Goal: Task Accomplishment & Management: Complete application form

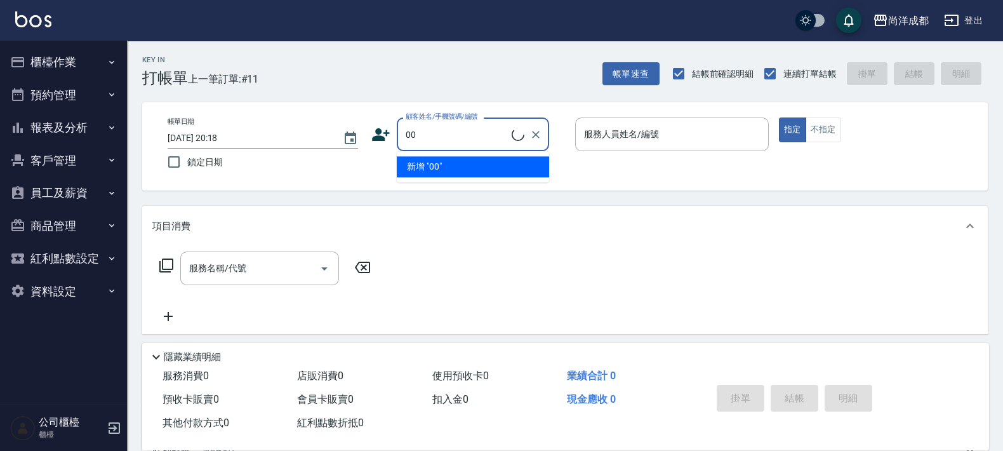
type input "新客人 姓名未設定/00/null"
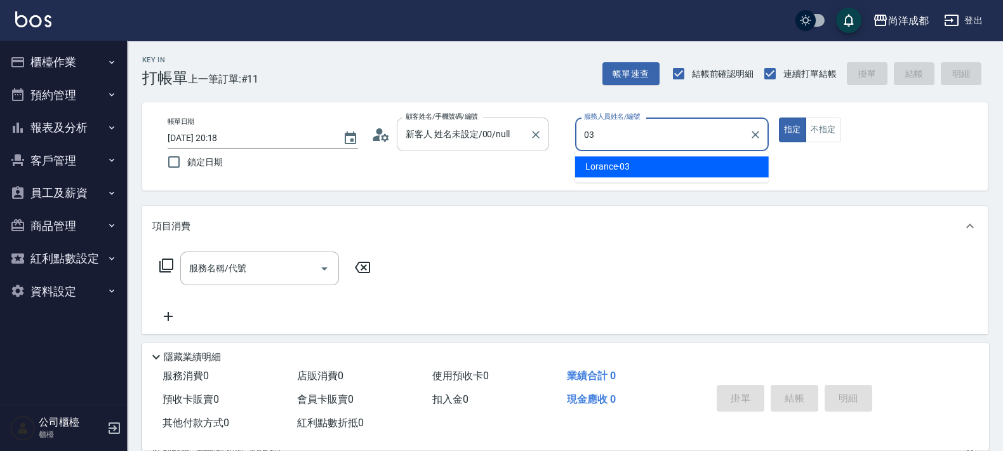
type input "Lorance-03"
type button "true"
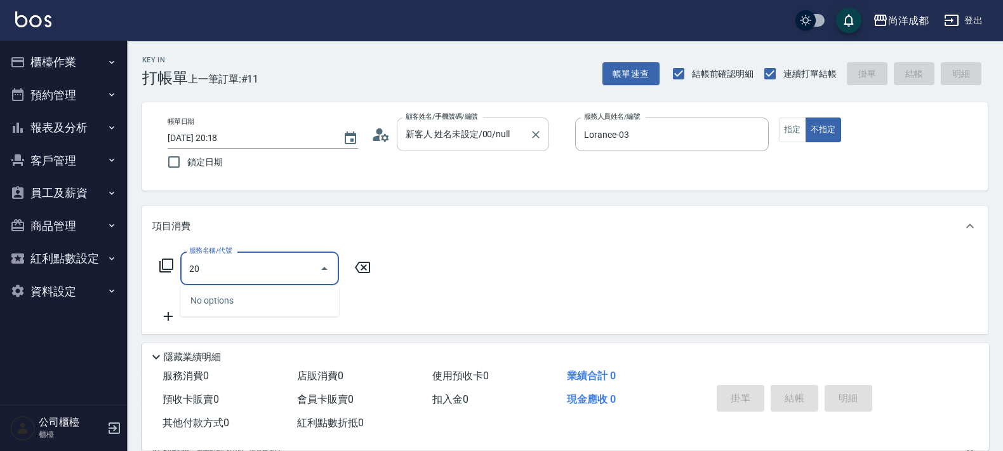
type input "201"
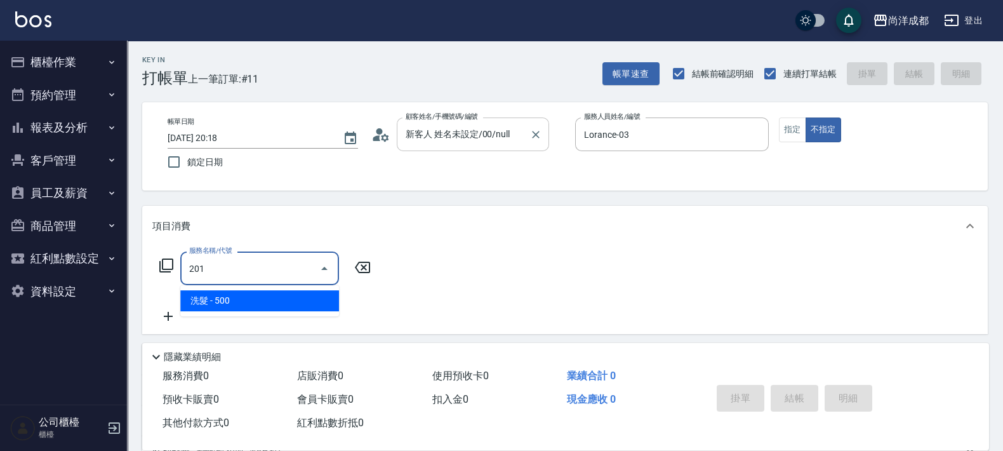
type input "50"
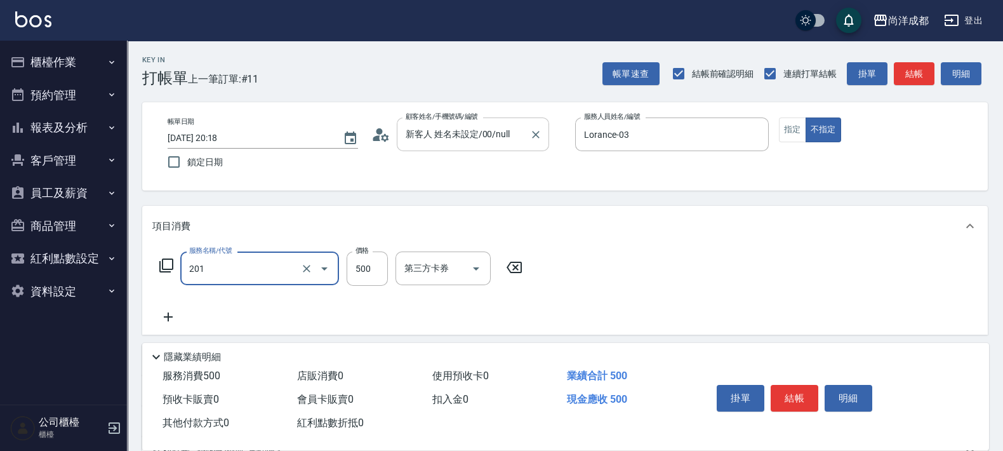
type input "洗髮(201)"
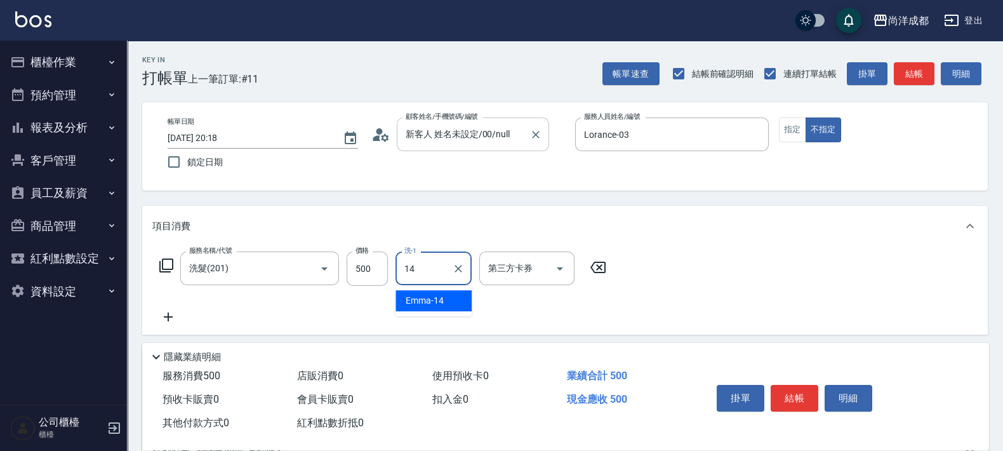
type input "Emma-14"
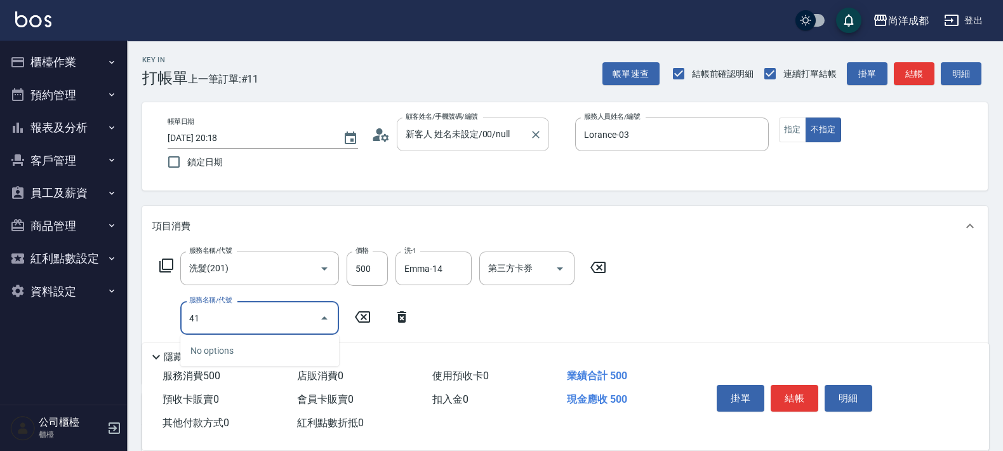
type input "4"
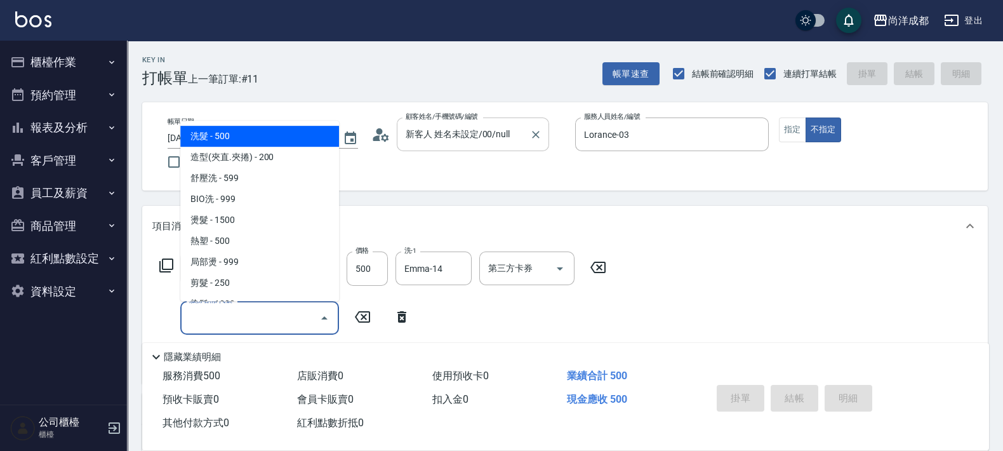
type input "0"
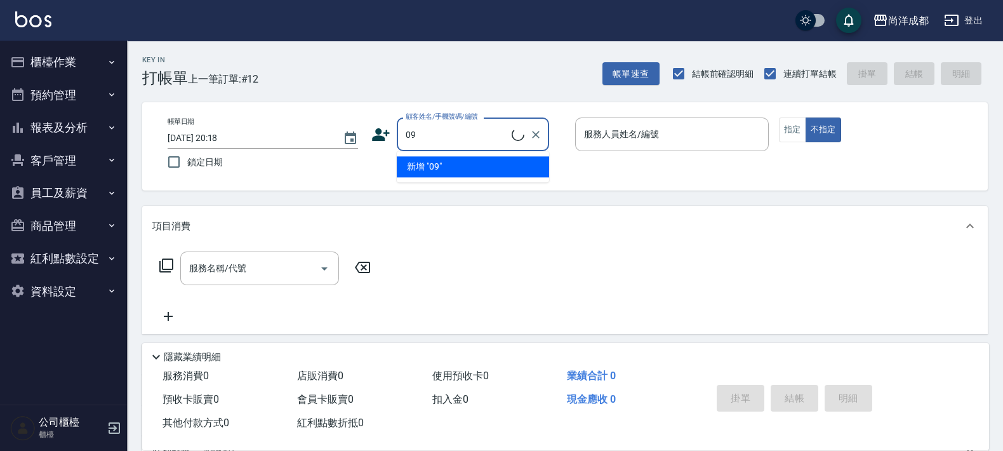
type input "0"
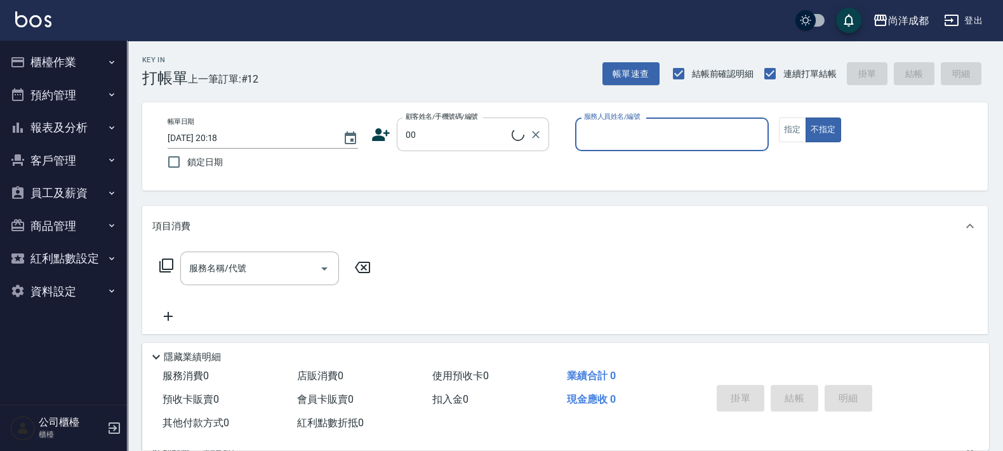
type input "新客人 姓名未設定/00/null"
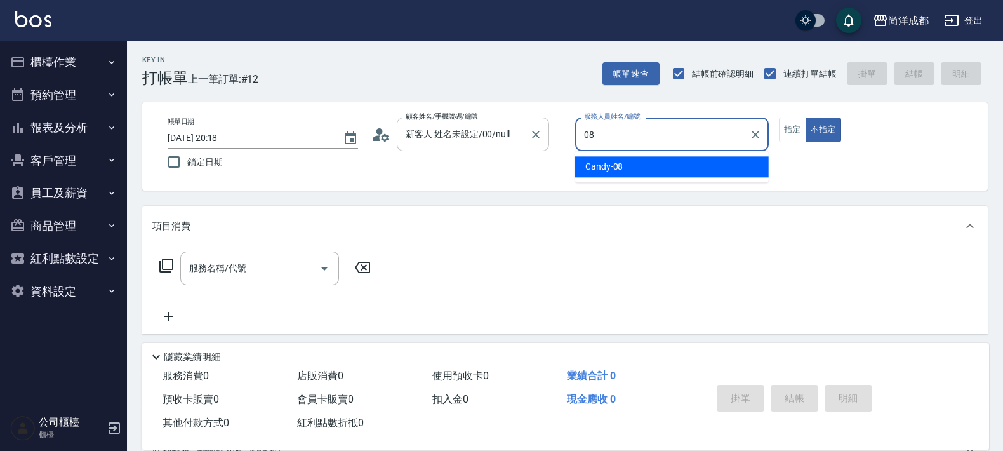
type input "Candy-08"
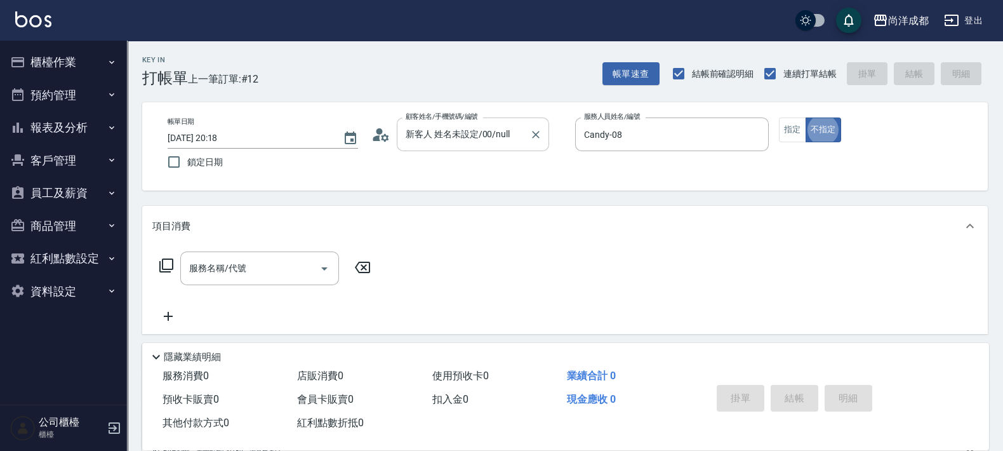
type button "false"
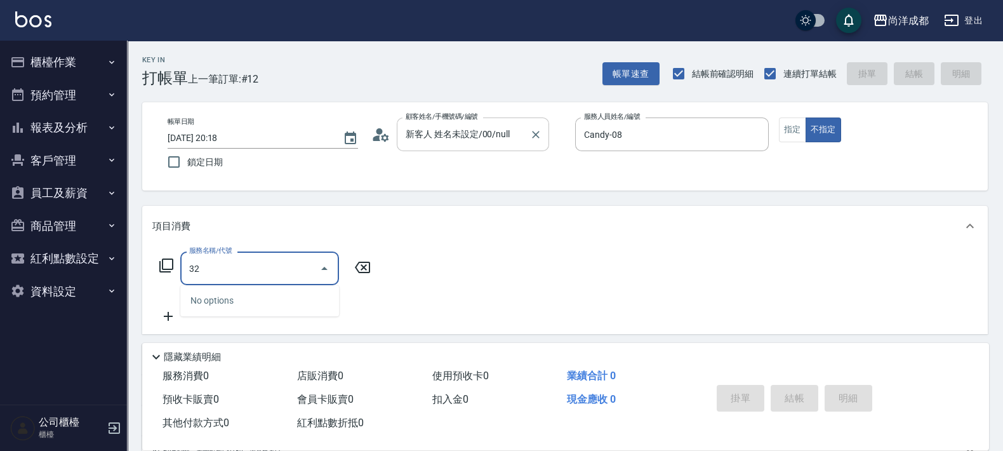
type input "3"
type input "201"
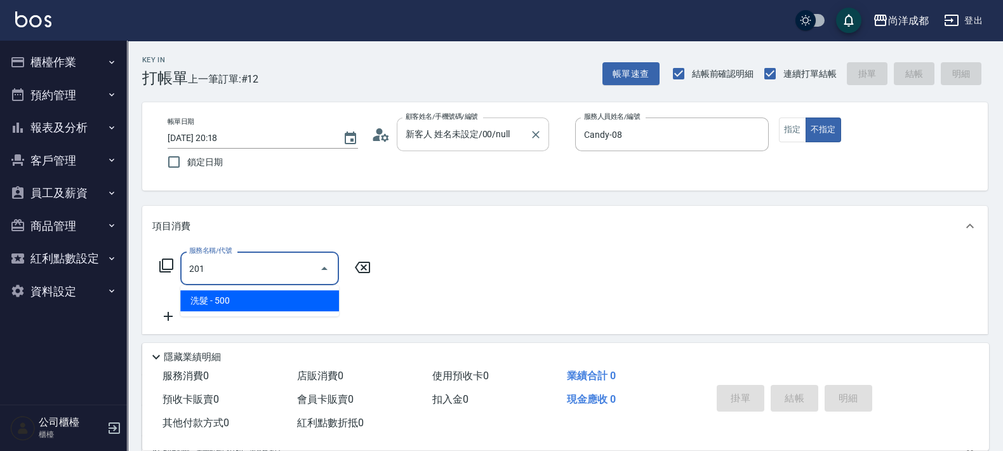
type input "50"
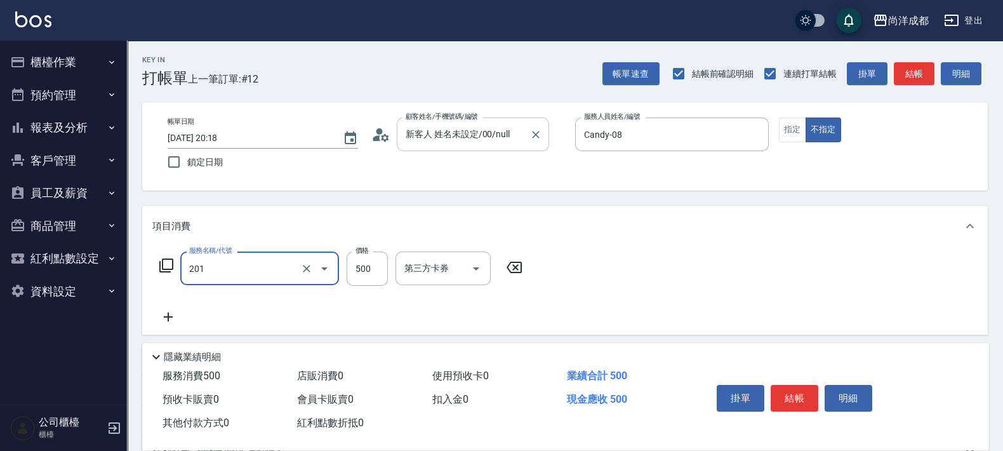
type input "洗髮(201)"
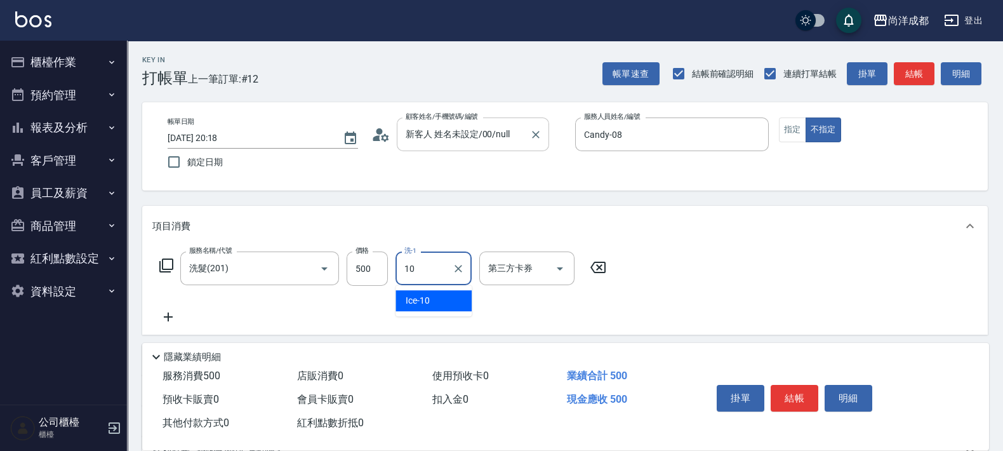
type input "Ice-10"
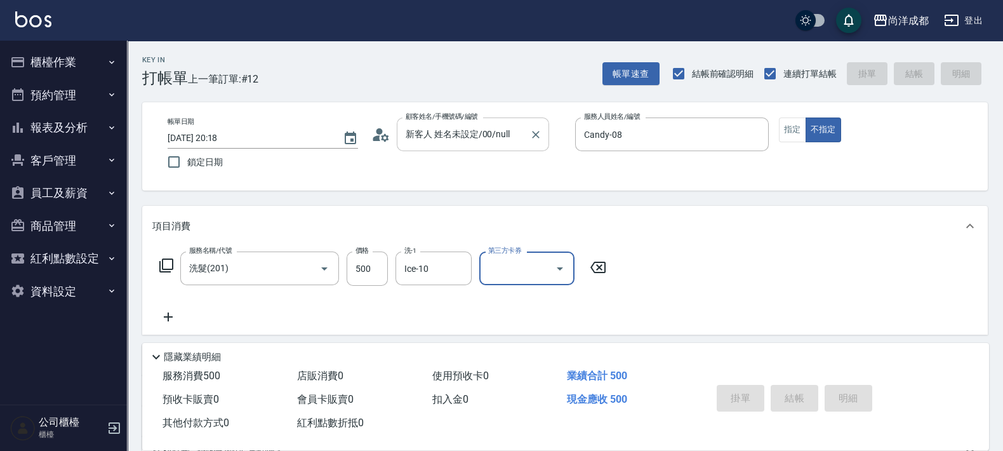
type input "0"
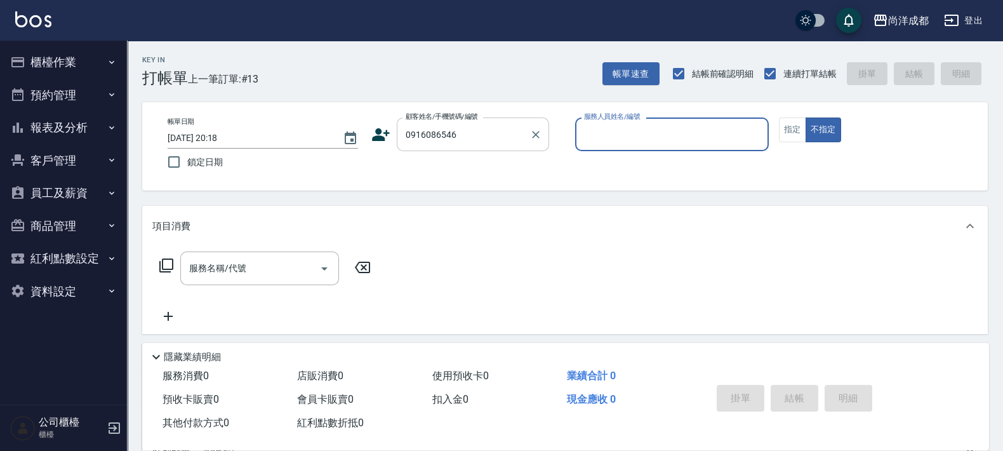
type input "[PERSON_NAME]/0916086546/"
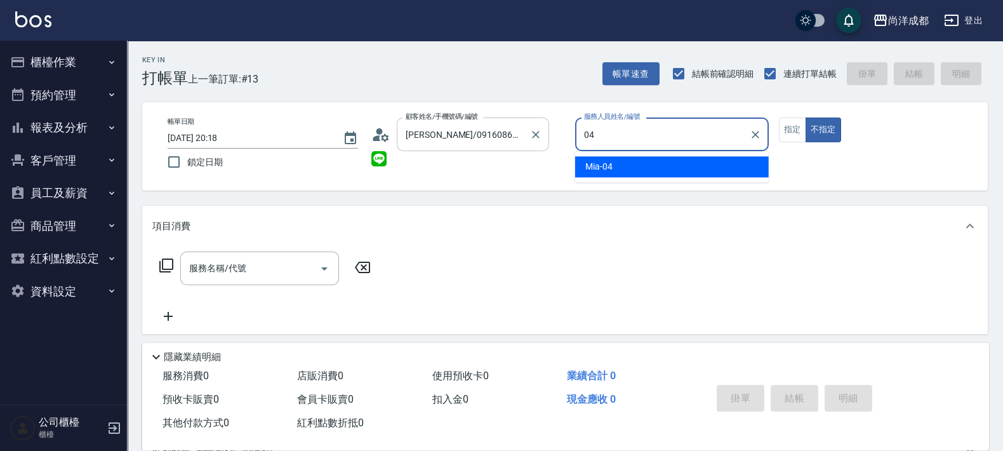
type input "Mia-04"
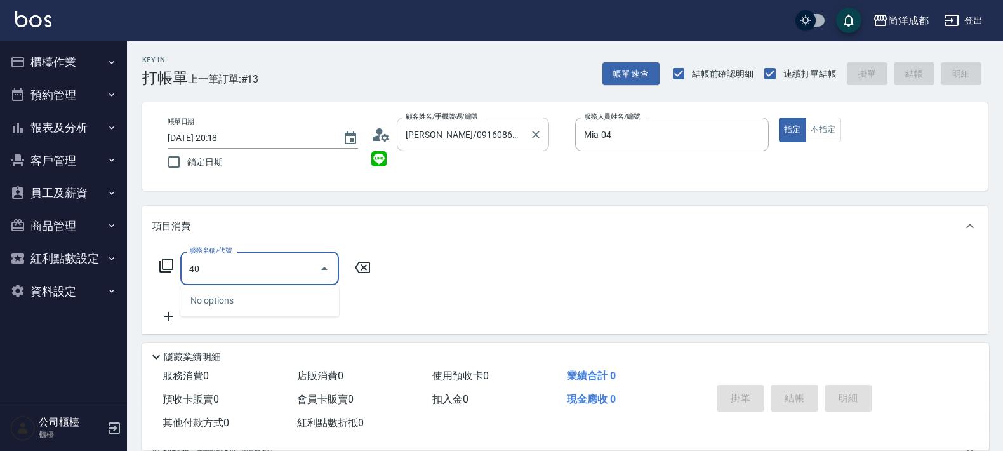
type input "401"
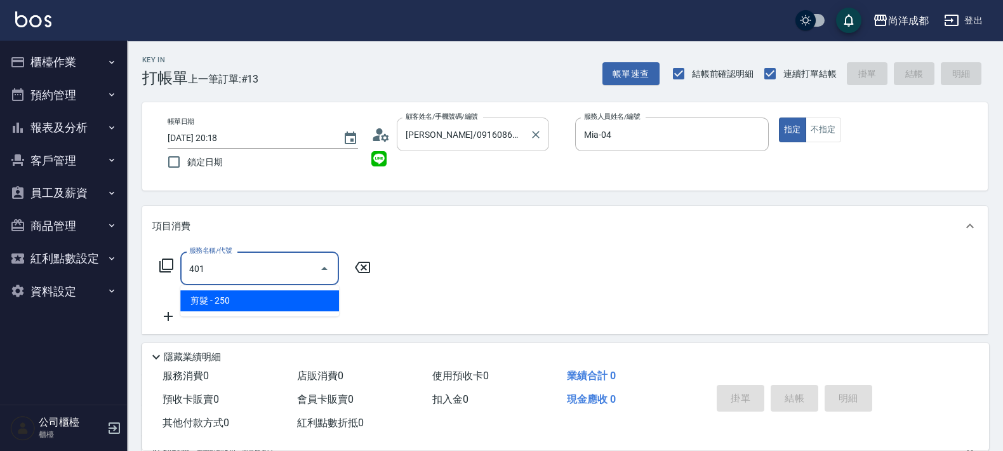
type input "20"
type input "剪髮(401)"
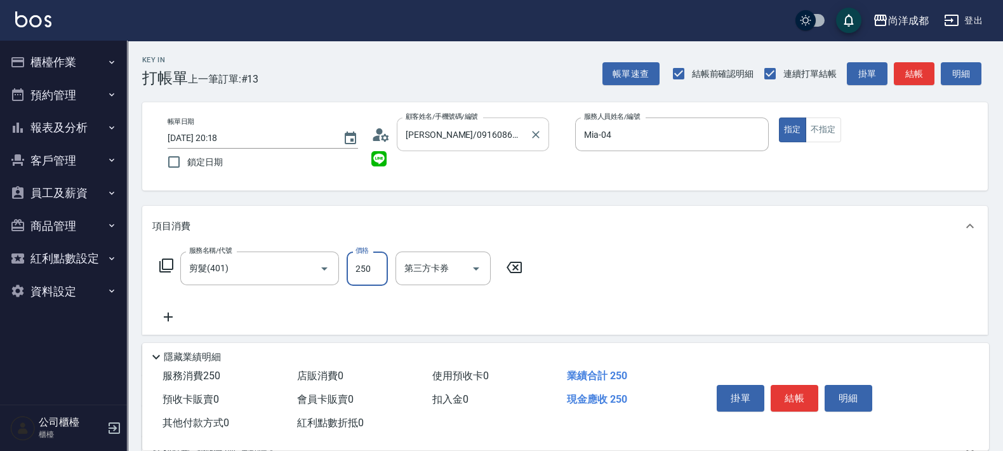
type input "0"
type input "80"
type input "800"
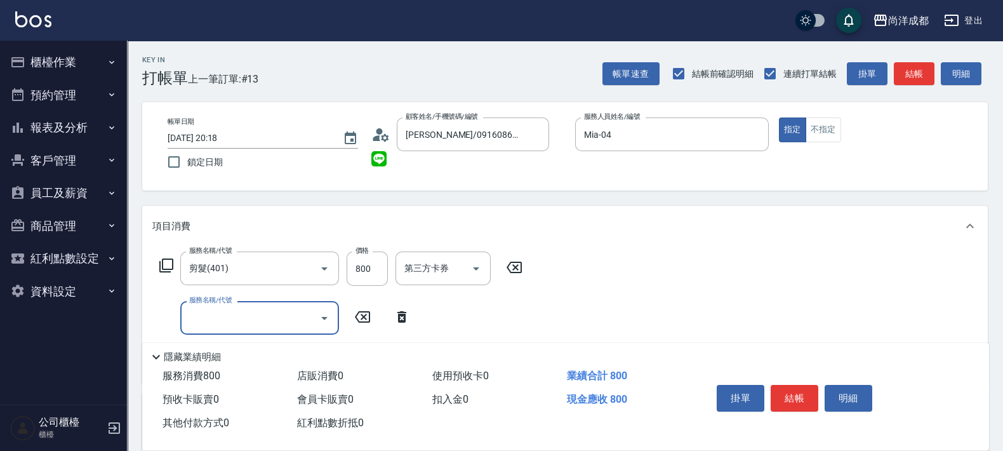
click at [264, 325] on input "服務名稱/代號" at bounding box center [250, 318] width 128 height 22
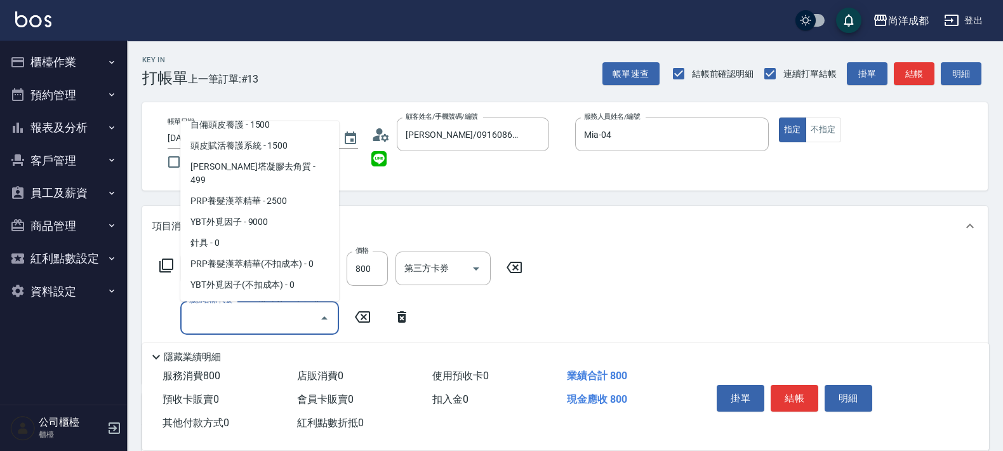
scroll to position [793, 0]
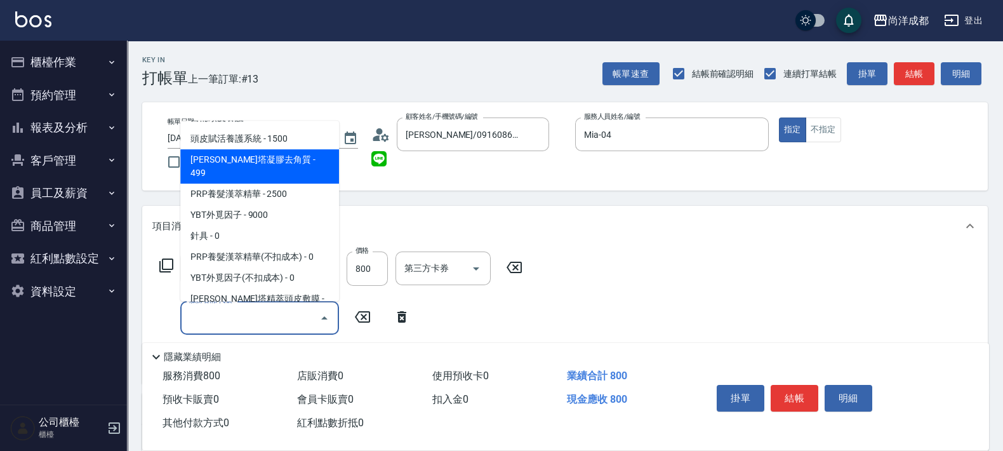
click at [254, 156] on span "[PERSON_NAME]塔凝膠去角質 - 499" at bounding box center [259, 166] width 159 height 34
type input "120"
type input "[PERSON_NAME]塔凝膠去角質(1003)"
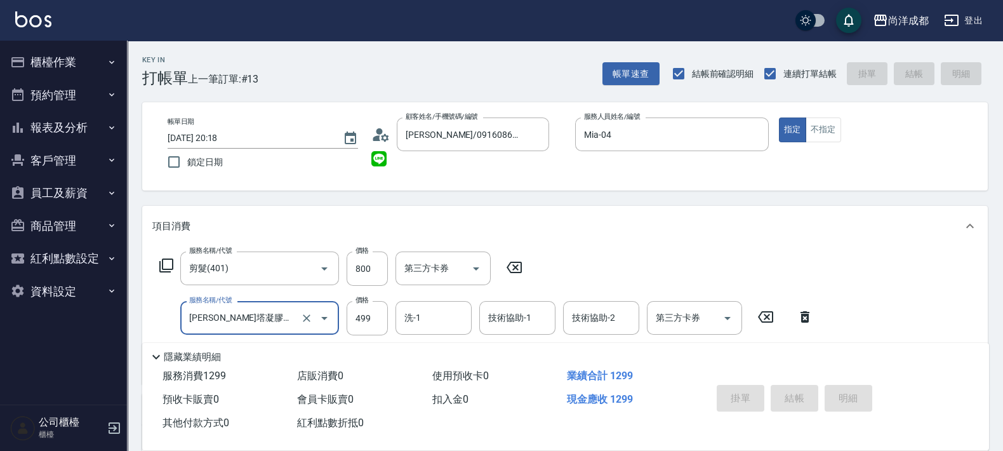
type input "[DATE] 20:19"
type input "0"
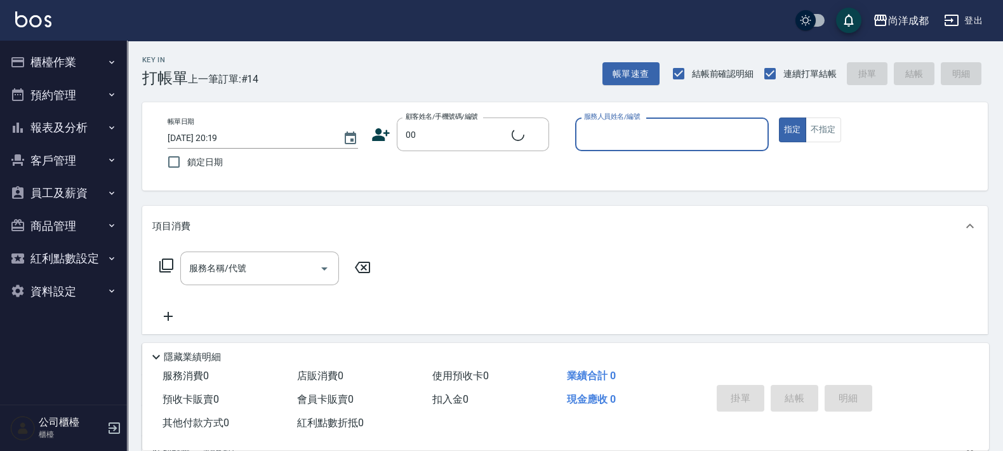
type input "新客人 姓名未設定/00/null"
click at [662, 144] on input "服務人員姓名/編號" at bounding box center [672, 134] width 182 height 22
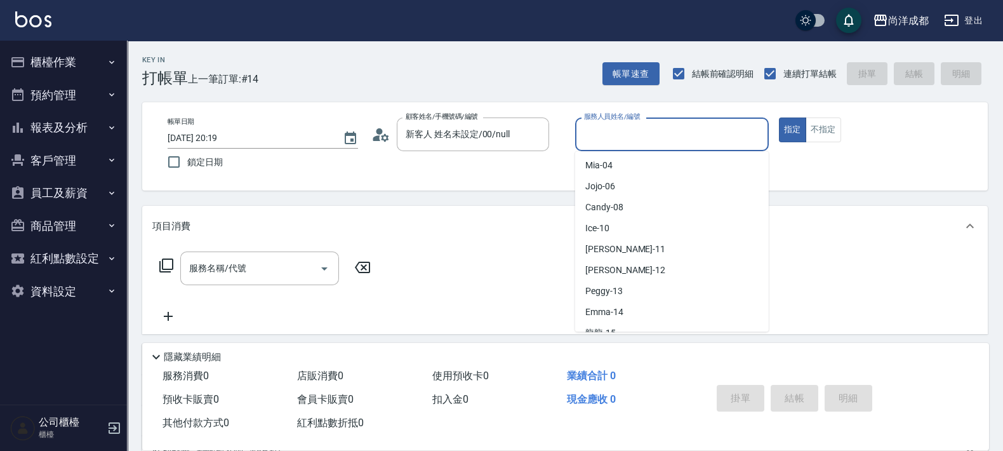
scroll to position [206, 0]
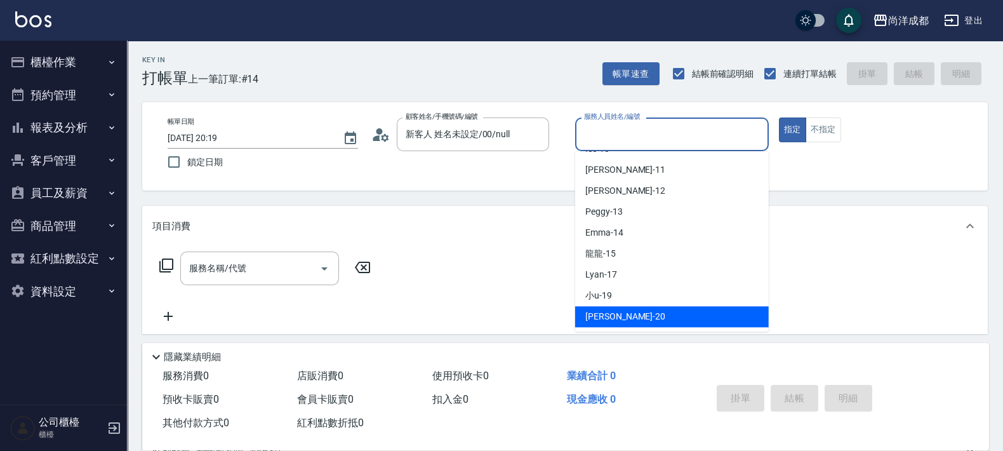
click at [689, 324] on div "[PERSON_NAME] -20" at bounding box center [672, 316] width 194 height 21
type input "[PERSON_NAME]-20"
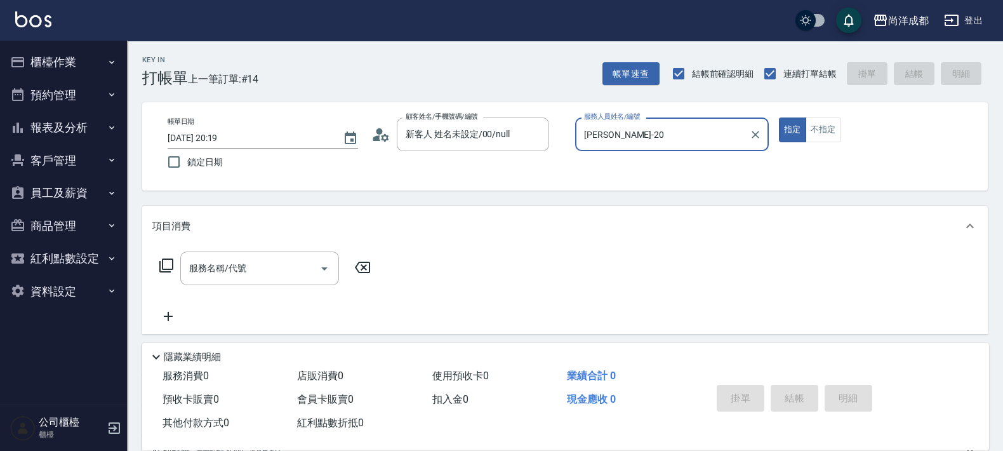
click at [779, 117] on button "指定" at bounding box center [792, 129] width 27 height 25
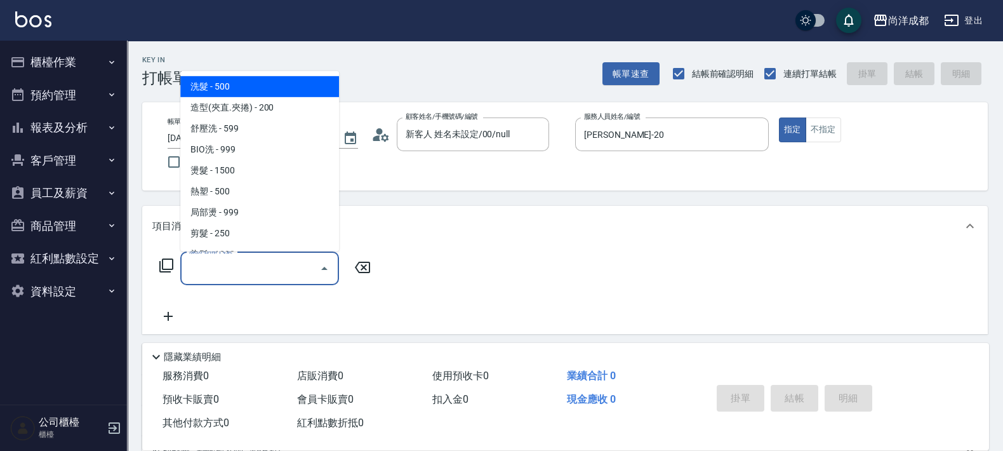
click at [272, 268] on input "服務名稱/代號" at bounding box center [250, 268] width 128 height 22
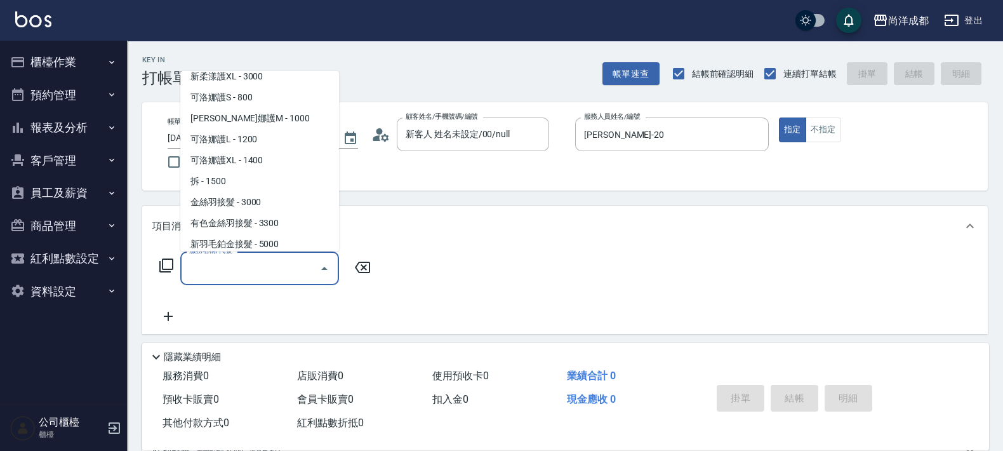
scroll to position [876, 0]
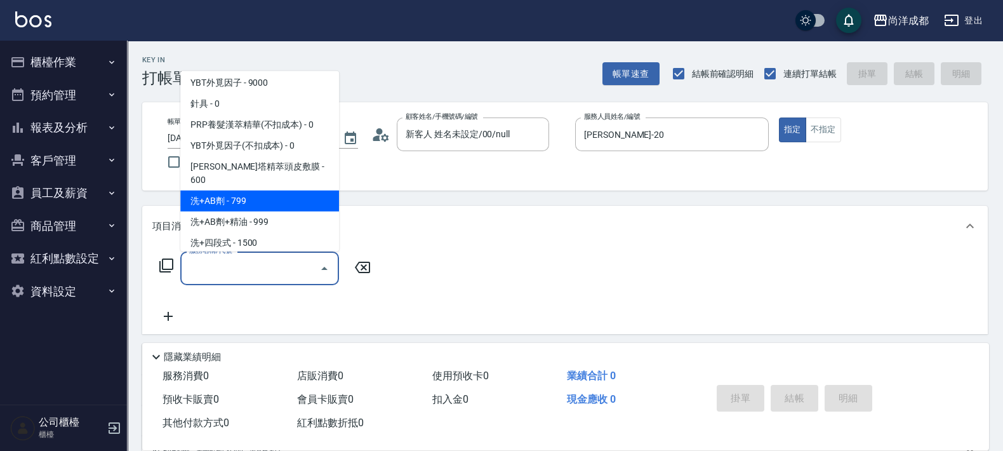
click at [274, 190] on span "洗+AB劑 - 799" at bounding box center [259, 200] width 159 height 21
type input "洗+AB劑(1010)"
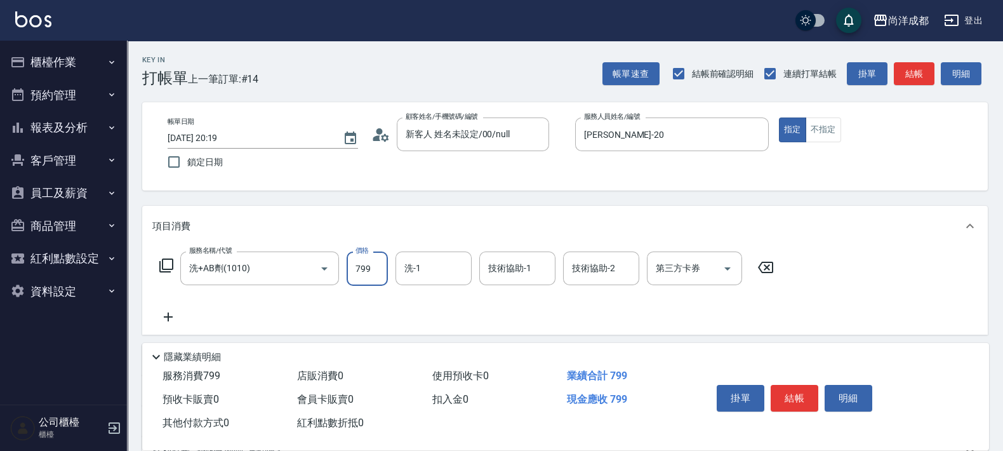
type input "0"
type input "80"
type input "800"
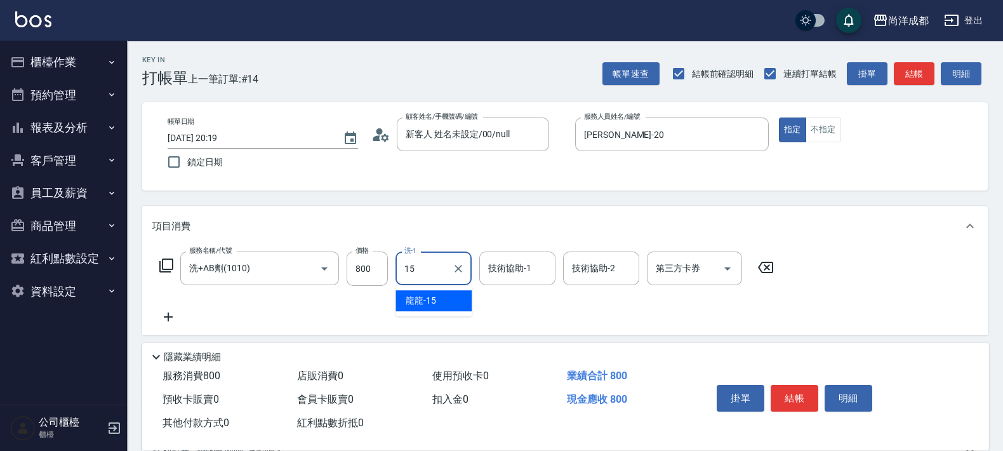
type input "龍龍-15"
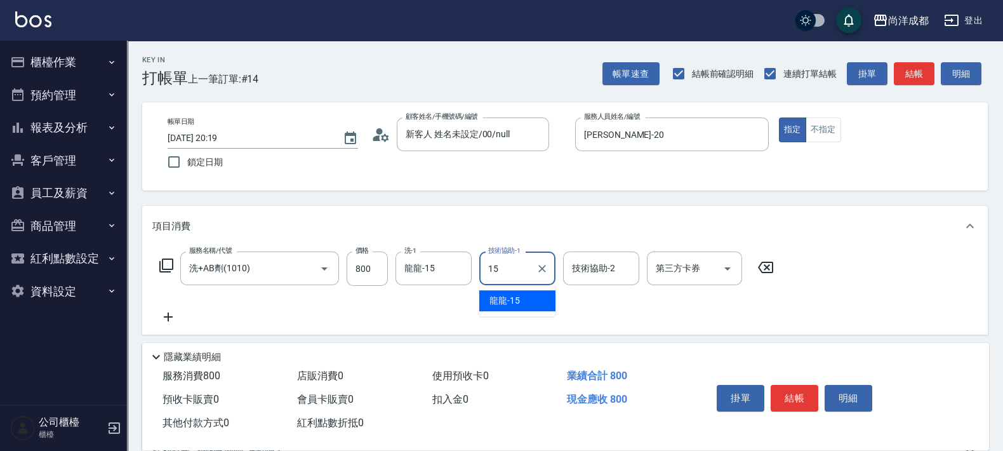
type input "龍龍-15"
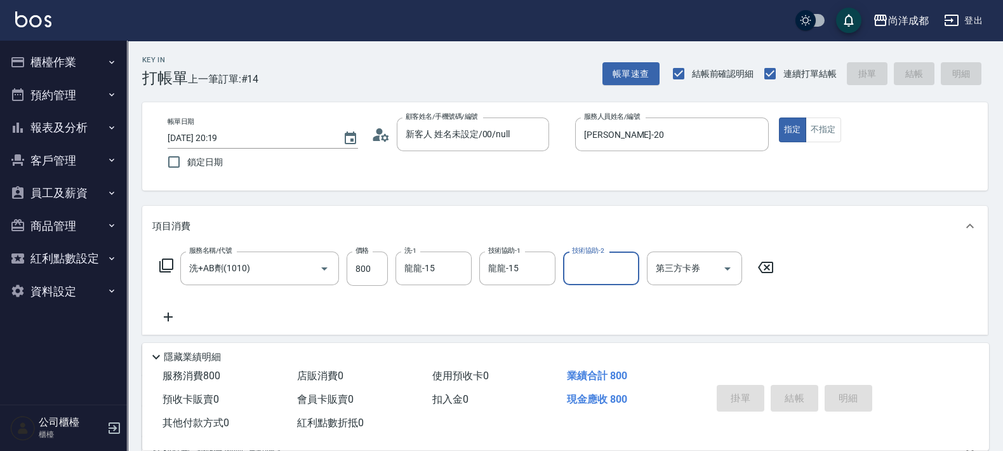
type input "[DATE] 20:21"
type input "0"
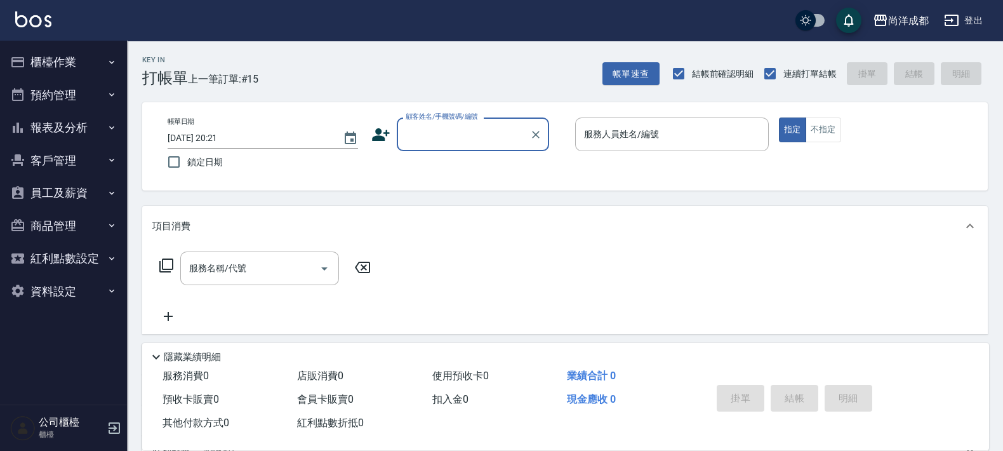
click at [65, 127] on button "報表及分析" at bounding box center [63, 127] width 117 height 33
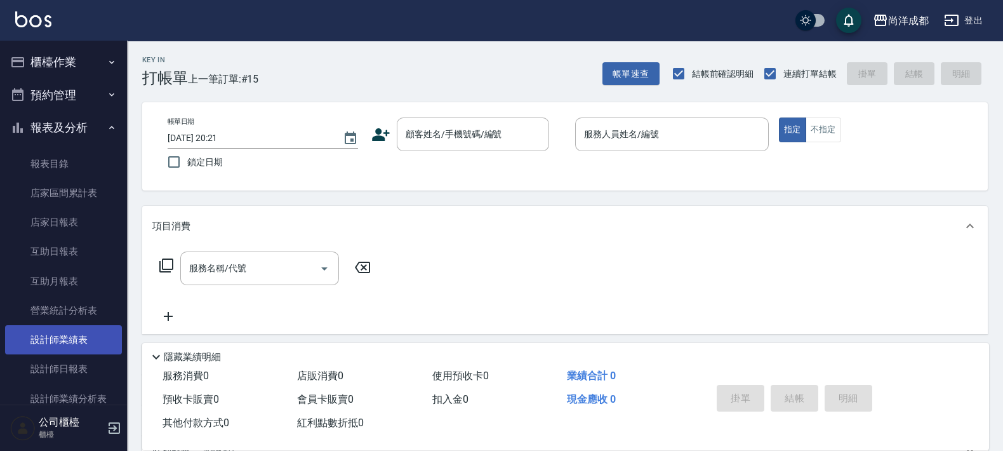
click at [76, 342] on link "設計師業績表" at bounding box center [63, 339] width 117 height 29
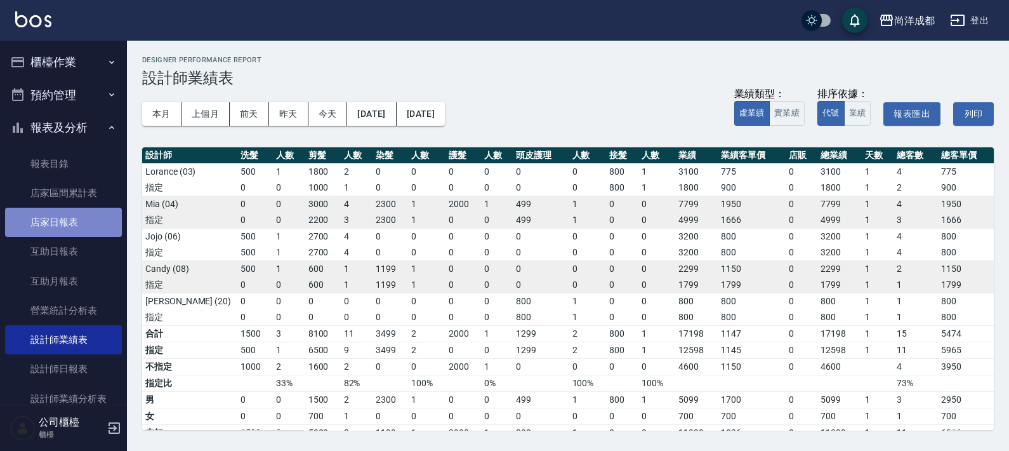
click at [68, 218] on link "店家日報表" at bounding box center [63, 222] width 117 height 29
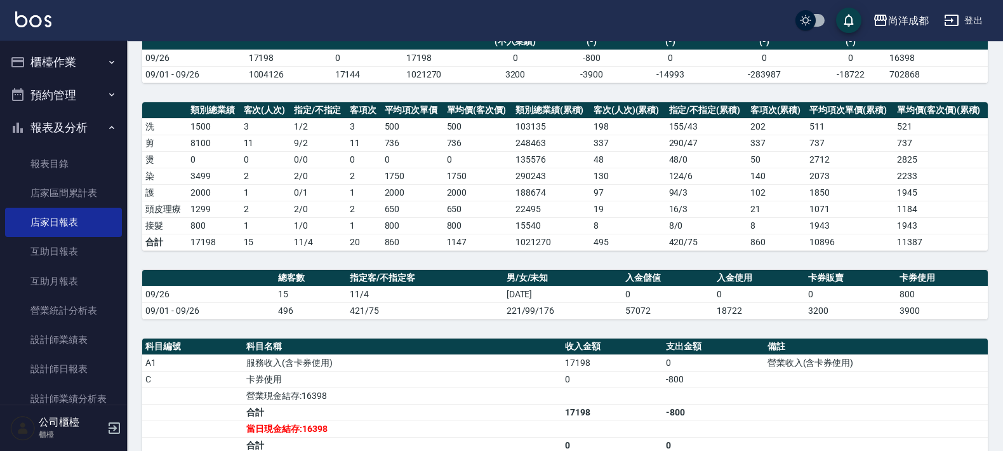
scroll to position [301, 0]
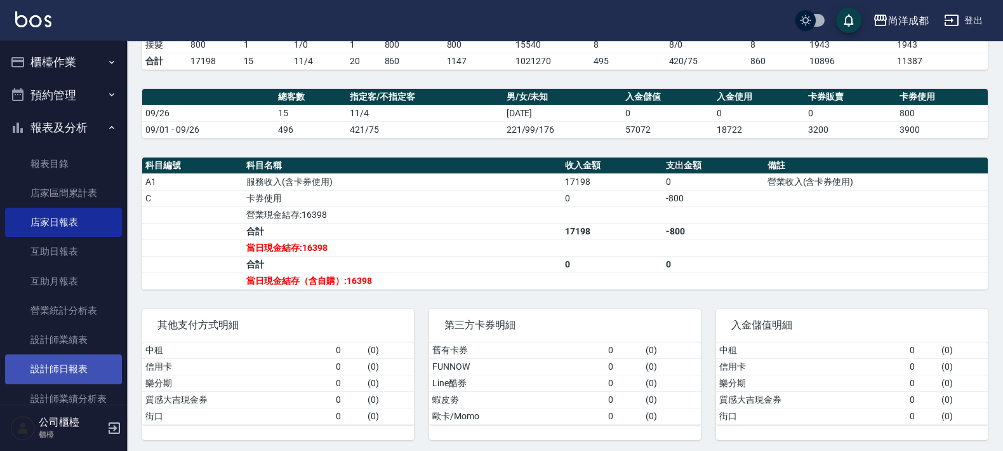
click at [54, 371] on link "設計師日報表" at bounding box center [63, 368] width 117 height 29
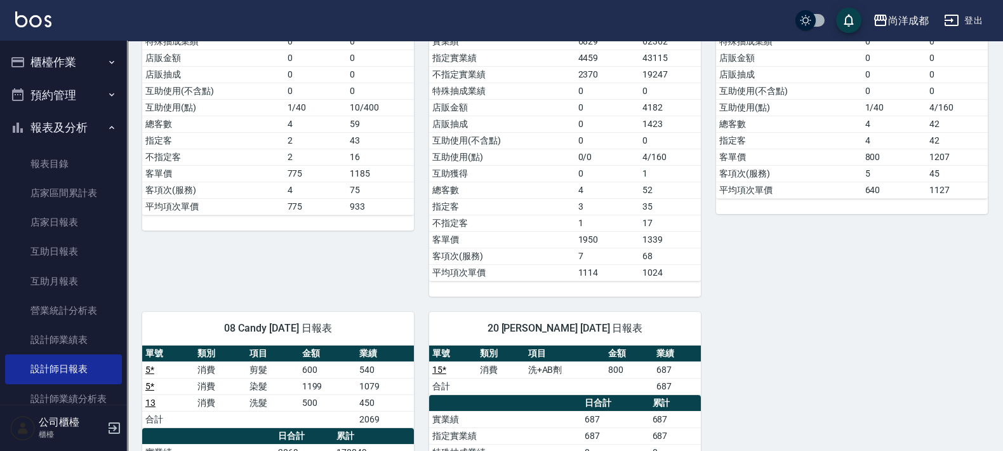
scroll to position [555, 0]
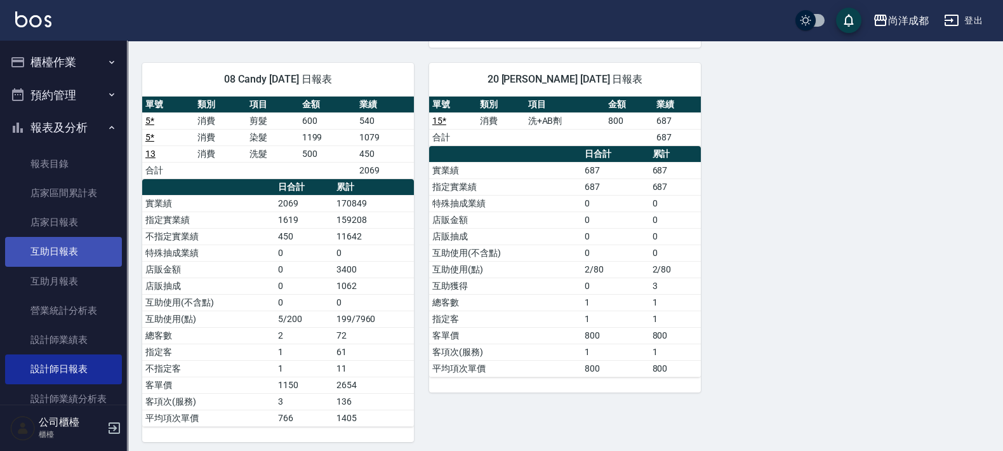
click at [79, 251] on link "互助日報表" at bounding box center [63, 251] width 117 height 29
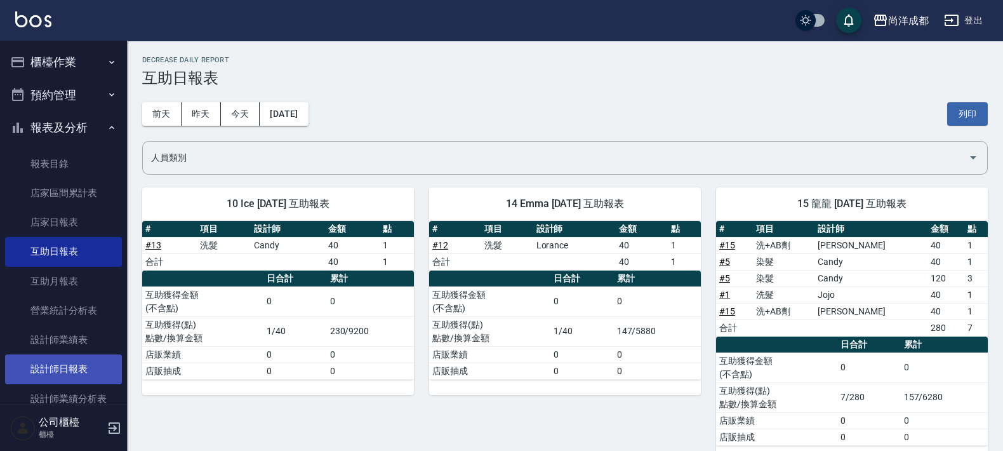
click at [92, 378] on link "設計師日報表" at bounding box center [63, 368] width 117 height 29
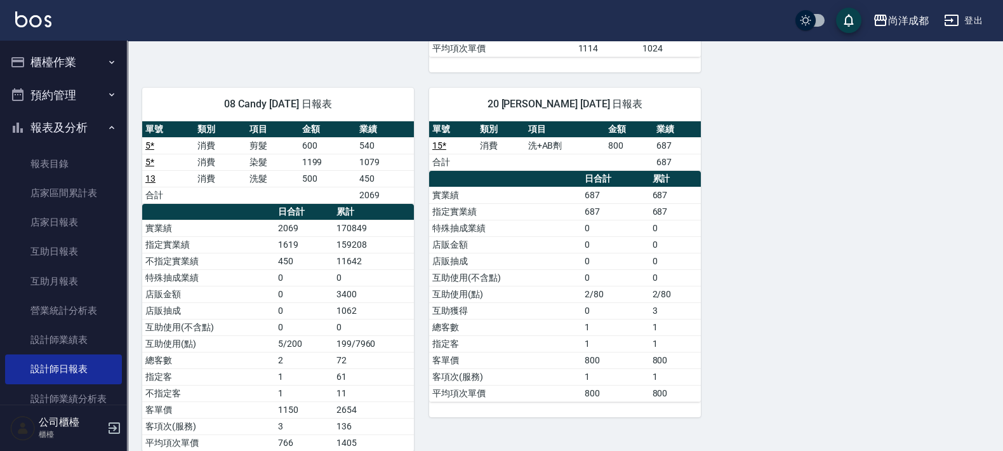
scroll to position [555, 0]
